Goal: Information Seeking & Learning: Compare options

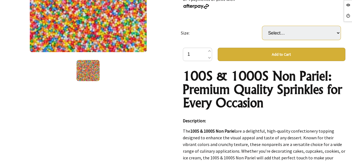
click at [291, 33] on select "Select… Packet (1KG) Carton (6 Packet) (+ $99.95)" at bounding box center [301, 33] width 78 height 14
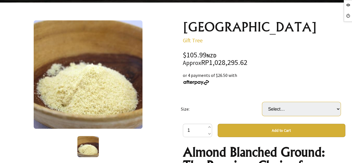
drag, startPoint x: 0, startPoint y: 0, endPoint x: 284, endPoint y: 113, distance: 305.8
click at [284, 113] on select "Select… Packet (3KG) Carton (4 Packet)" at bounding box center [301, 109] width 78 height 14
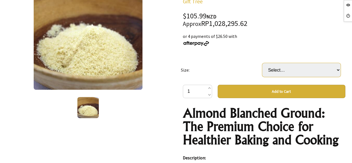
click at [282, 70] on select "Select… Packet (3KG) Carton (4 Packet) (+ $317.97)" at bounding box center [301, 70] width 78 height 14
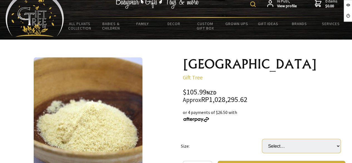
scroll to position [11, 0]
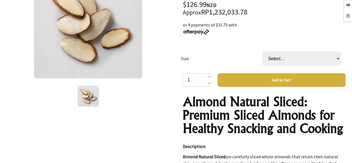
scroll to position [102, 0]
click at [294, 64] on select "Select… Bag (3KG) Carton (3 Bag) (+ $253.98)" at bounding box center [301, 58] width 78 height 14
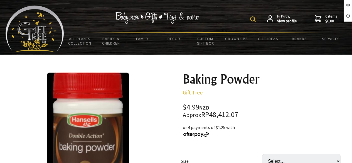
click at [302, 154] on select "Select… Jar (150G) Carton (12 Jar) (+ $54.89)" at bounding box center [301, 161] width 78 height 14
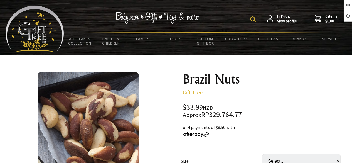
scroll to position [59, 0]
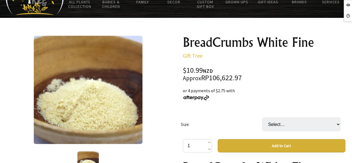
scroll to position [37, 0]
